Goal: Transaction & Acquisition: Purchase product/service

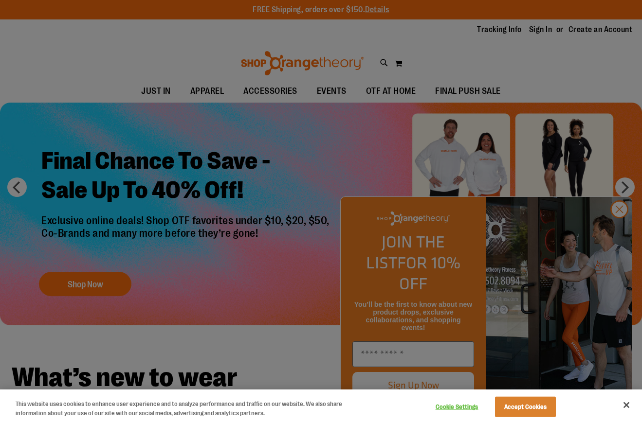
click at [622, 233] on div at bounding box center [321, 211] width 642 height 423
click at [625, 405] on button "Close" at bounding box center [625, 405] width 21 height 21
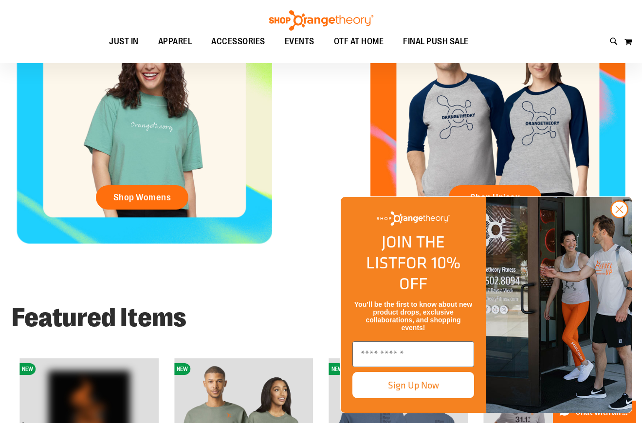
scroll to position [428, 0]
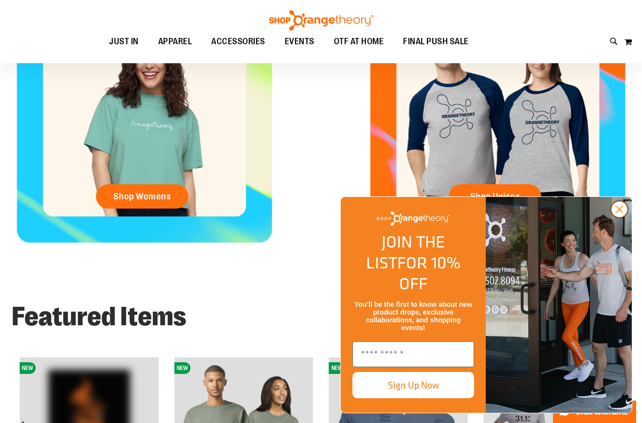
click at [622, 217] on circle "Close dialog" at bounding box center [619, 209] width 16 height 16
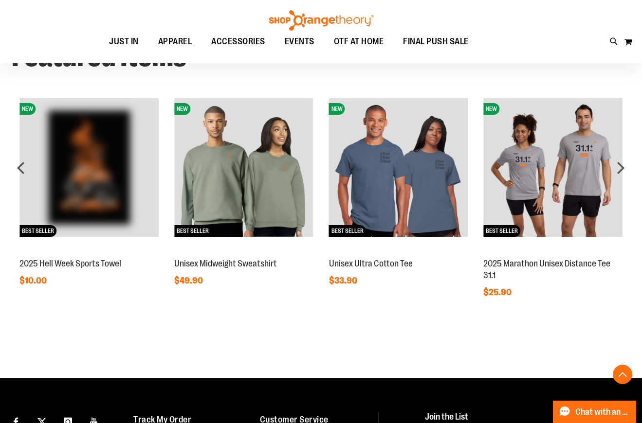
scroll to position [690, 0]
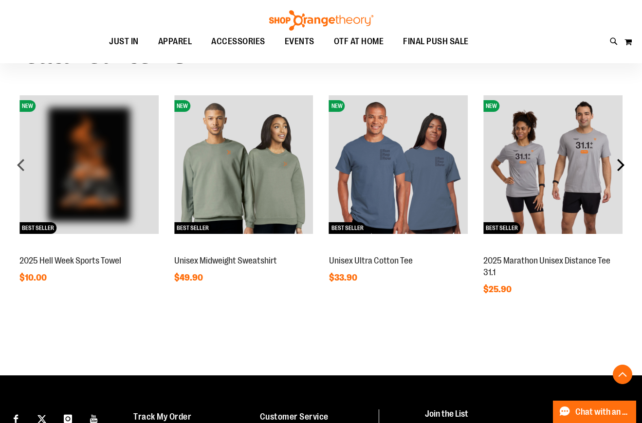
click at [620, 165] on div "next" at bounding box center [620, 164] width 19 height 19
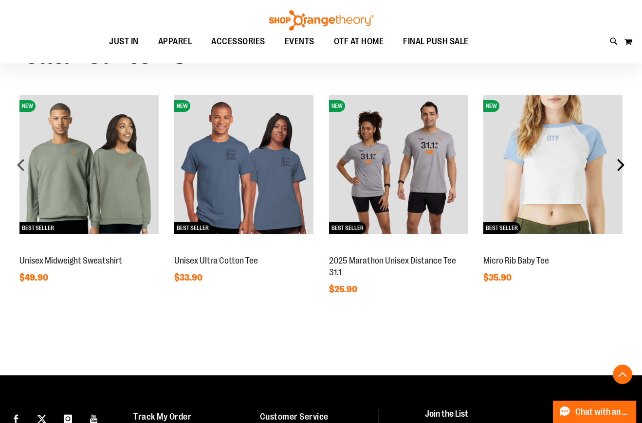
click at [620, 165] on div "next" at bounding box center [620, 164] width 19 height 19
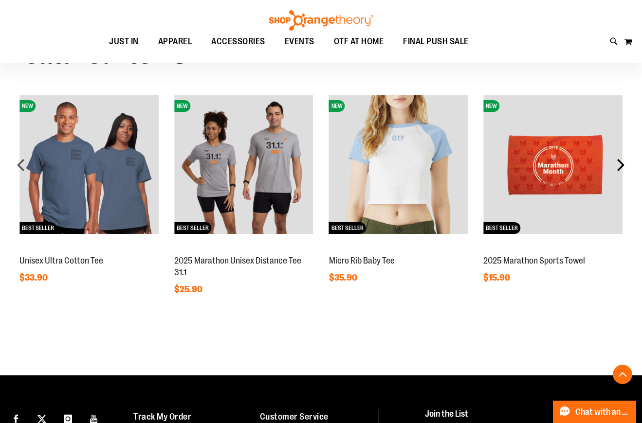
click at [620, 165] on div "next" at bounding box center [620, 164] width 19 height 19
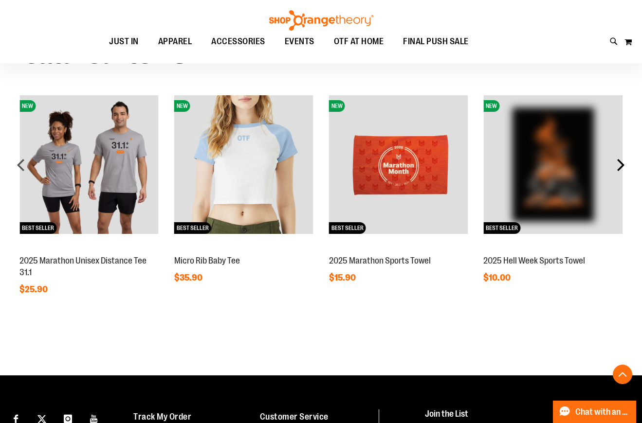
click at [620, 165] on div "next" at bounding box center [620, 164] width 19 height 19
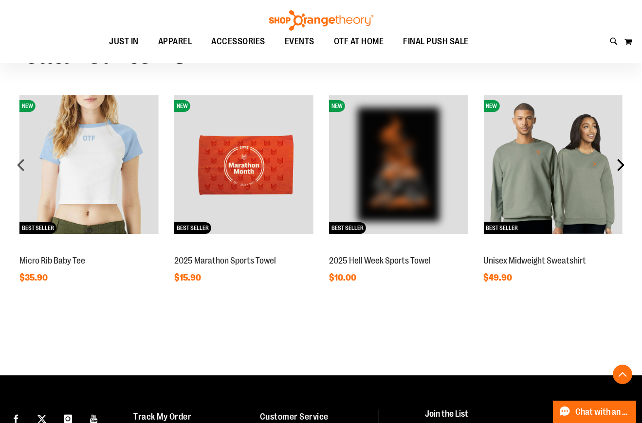
click at [620, 165] on div "next" at bounding box center [620, 164] width 19 height 19
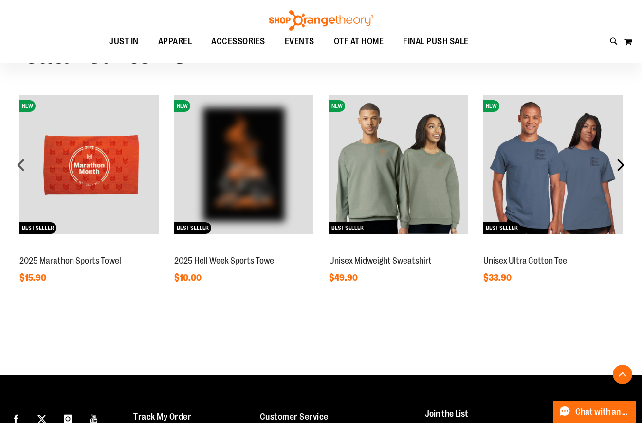
click at [620, 165] on div "next" at bounding box center [620, 164] width 19 height 19
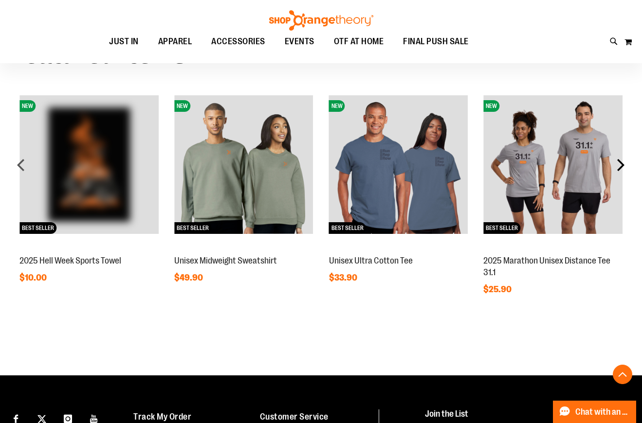
click at [620, 165] on div "next" at bounding box center [620, 164] width 19 height 19
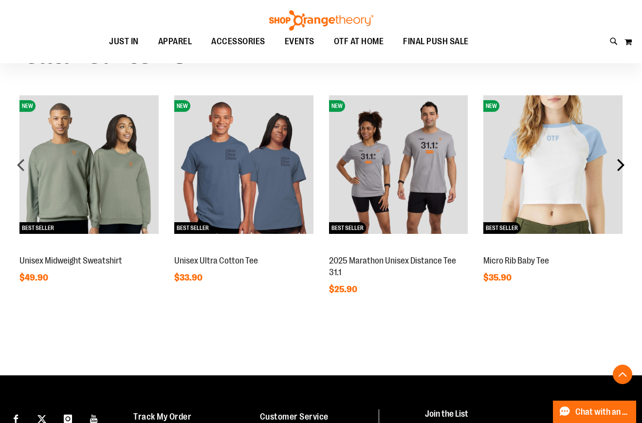
click at [620, 165] on div "next" at bounding box center [620, 164] width 19 height 19
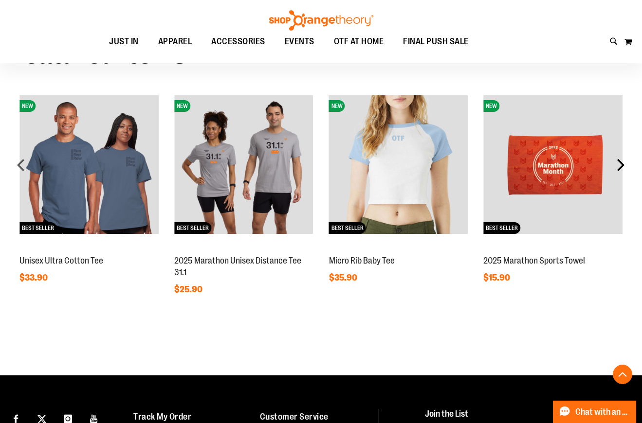
click at [620, 165] on div "next" at bounding box center [620, 164] width 19 height 19
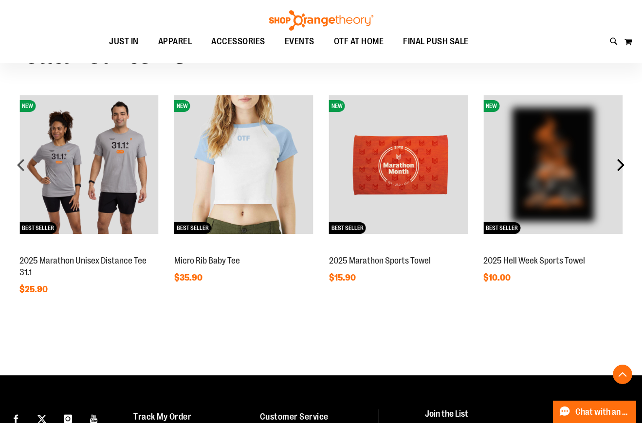
click at [620, 165] on div "next" at bounding box center [620, 164] width 19 height 19
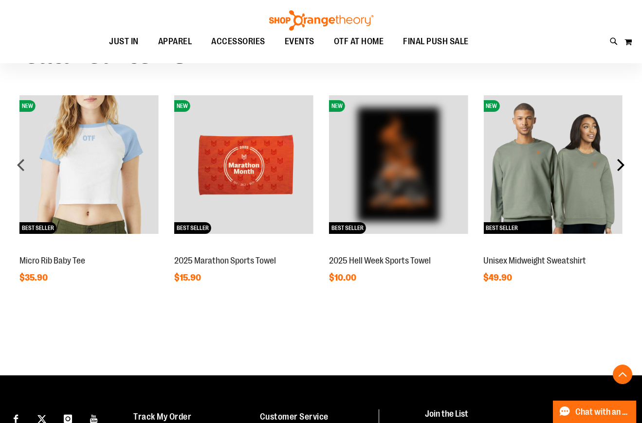
click at [620, 165] on div "next" at bounding box center [620, 164] width 19 height 19
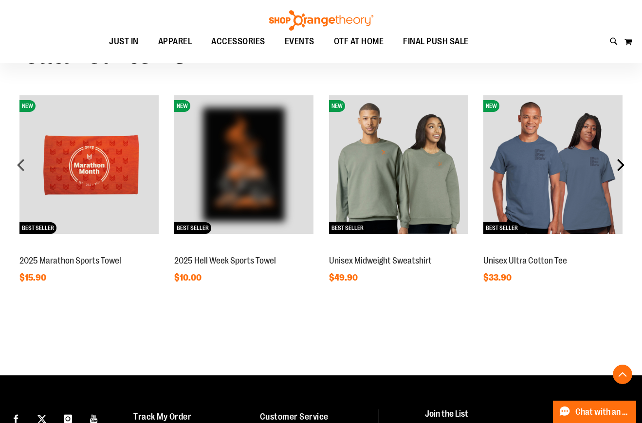
click at [620, 165] on div "next" at bounding box center [620, 164] width 19 height 19
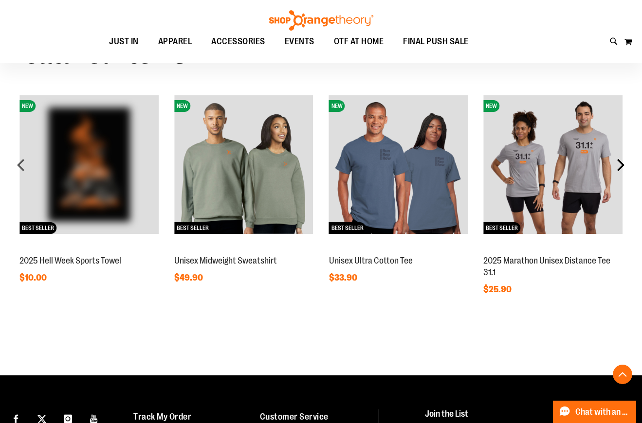
click at [620, 165] on div "next" at bounding box center [620, 164] width 19 height 19
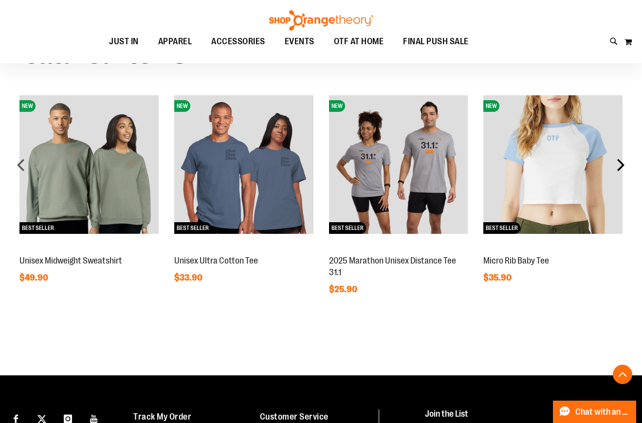
click at [620, 165] on div "next" at bounding box center [620, 164] width 19 height 19
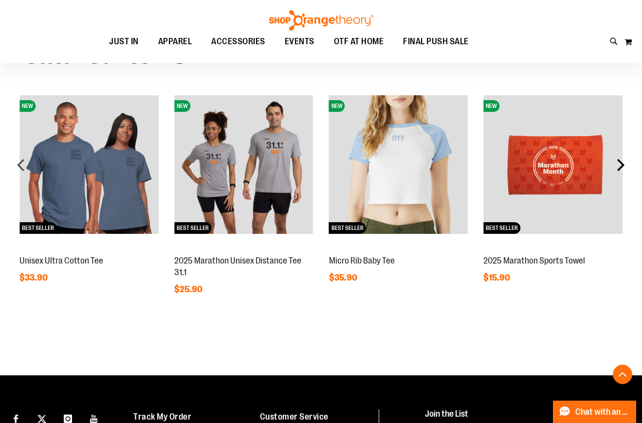
click at [620, 165] on div "next" at bounding box center [620, 164] width 19 height 19
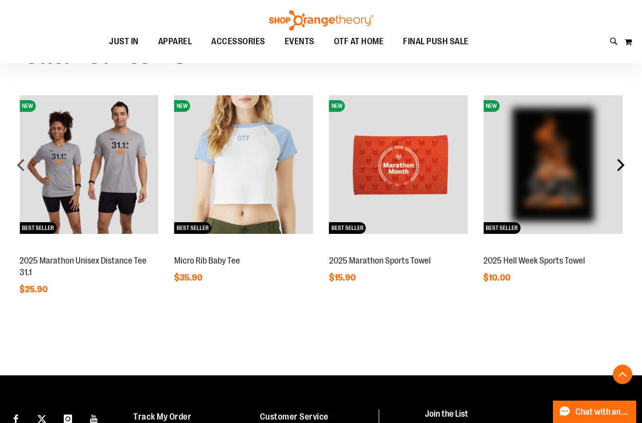
click at [620, 165] on div "next" at bounding box center [620, 164] width 19 height 19
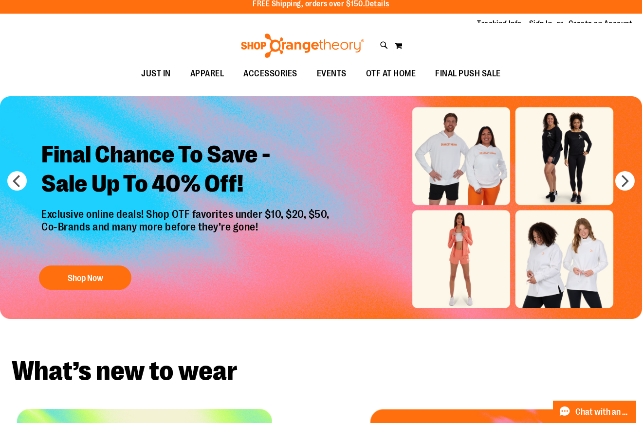
scroll to position [0, 0]
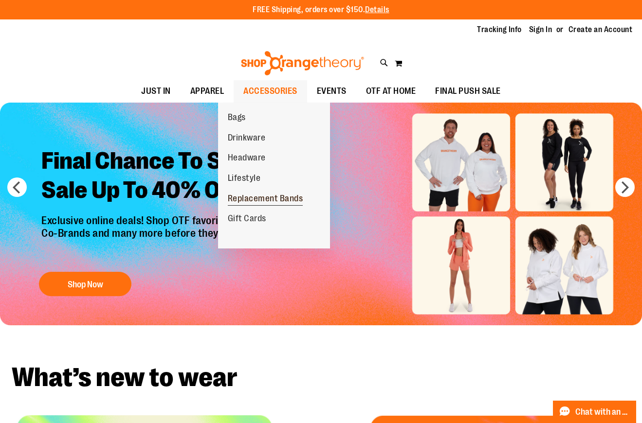
click at [264, 198] on span "Replacement Bands" at bounding box center [265, 200] width 75 height 12
